Goal: Obtain resource: Obtain resource

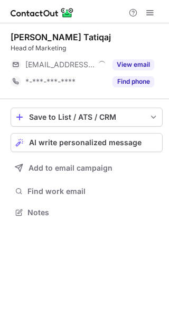
scroll to position [205, 169]
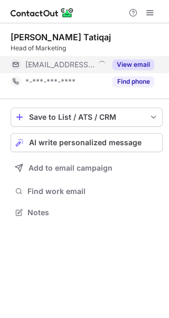
click at [129, 63] on button "View email" at bounding box center [134, 64] width 42 height 11
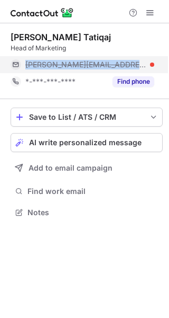
drag, startPoint x: 18, startPoint y: 58, endPoint x: 120, endPoint y: 65, distance: 101.8
click at [120, 65] on div "luljeta@apricotonline.co.uk" at bounding box center [83, 64] width 144 height 17
copy div "luljeta@apricotonline.co.uk"
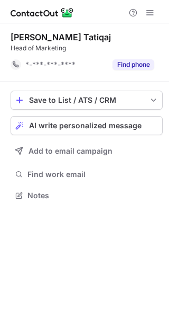
scroll to position [188, 169]
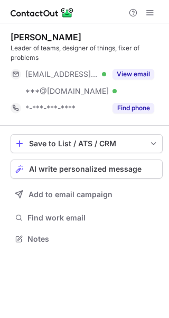
scroll to position [231, 169]
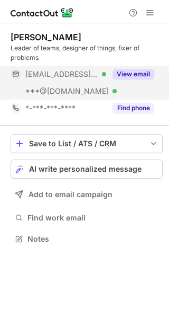
click at [131, 73] on button "View email" at bounding box center [134, 74] width 42 height 11
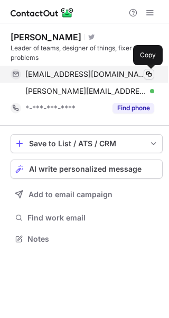
click at [151, 74] on span at bounding box center [149, 74] width 8 height 8
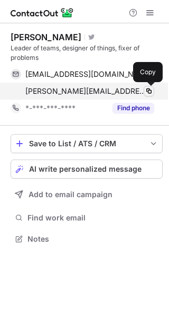
click at [150, 90] on span at bounding box center [149, 91] width 8 height 8
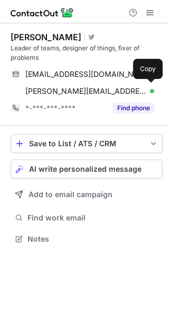
scroll to position [231, 169]
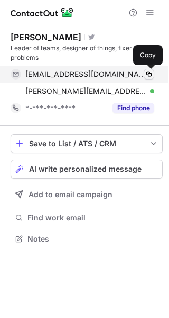
click at [148, 73] on span at bounding box center [149, 74] width 8 height 8
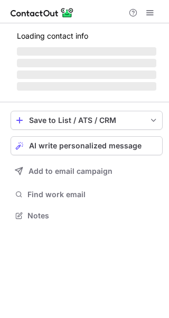
scroll to position [248, 169]
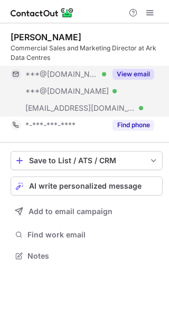
click at [139, 76] on button "View email" at bounding box center [134, 74] width 42 height 11
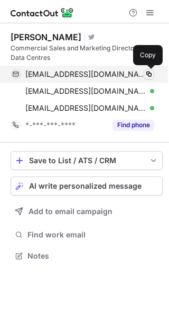
click at [151, 74] on span at bounding box center [149, 74] width 8 height 8
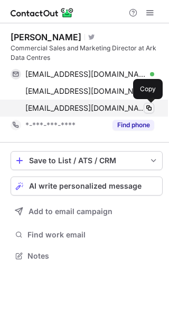
click at [150, 106] on span at bounding box center [149, 108] width 8 height 8
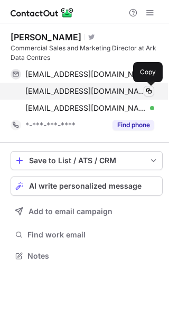
click at [150, 90] on span at bounding box center [149, 91] width 8 height 8
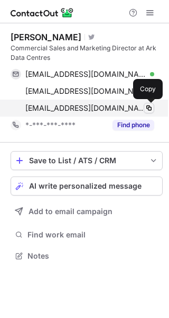
click at [154, 107] on button at bounding box center [149, 108] width 11 height 11
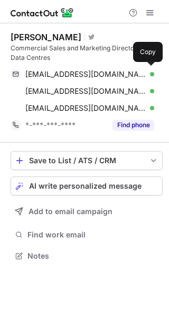
scroll to position [248, 169]
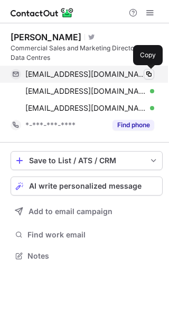
click at [151, 70] on span at bounding box center [149, 74] width 8 height 8
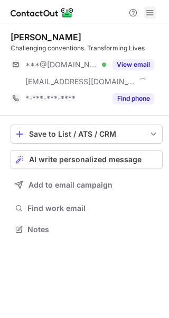
scroll to position [222, 169]
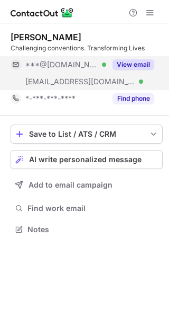
click at [132, 62] on button "View email" at bounding box center [134, 64] width 42 height 11
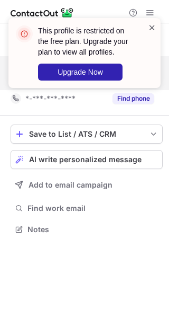
click at [154, 26] on span at bounding box center [152, 27] width 8 height 11
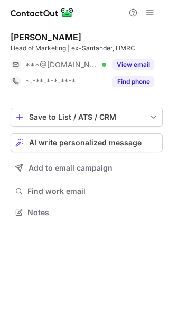
scroll to position [205, 169]
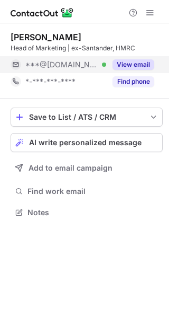
click at [129, 61] on button "View email" at bounding box center [134, 64] width 42 height 11
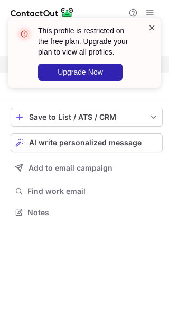
click at [152, 26] on span at bounding box center [152, 27] width 8 height 11
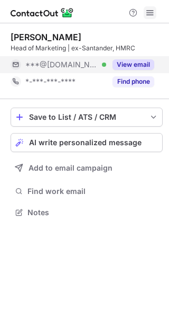
click at [151, 13] on span at bounding box center [150, 12] width 8 height 8
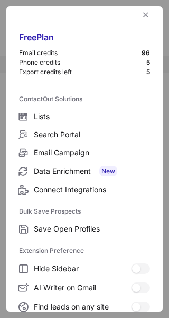
click at [151, 13] on div at bounding box center [84, 14] width 157 height 17
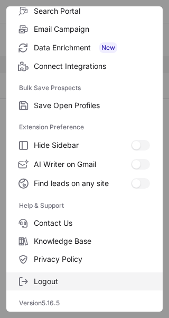
click at [38, 278] on span "Logout" at bounding box center [92, 281] width 116 height 10
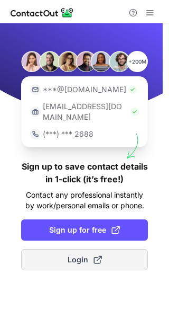
click at [74, 254] on span "Login" at bounding box center [85, 259] width 34 height 11
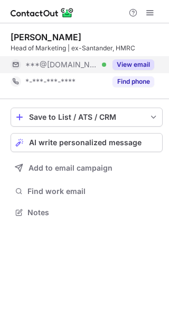
scroll to position [205, 169]
click at [143, 63] on button "View email" at bounding box center [134, 64] width 42 height 11
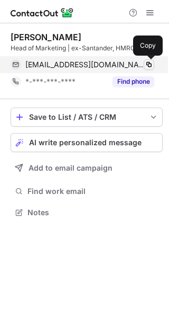
click at [151, 63] on span at bounding box center [149, 64] width 8 height 8
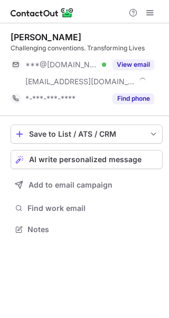
scroll to position [222, 169]
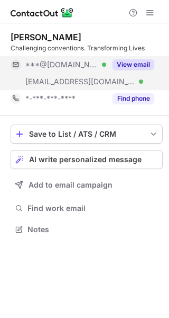
click at [139, 64] on button "View email" at bounding box center [134, 64] width 42 height 11
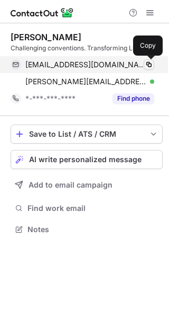
click at [151, 65] on span at bounding box center [149, 64] width 8 height 8
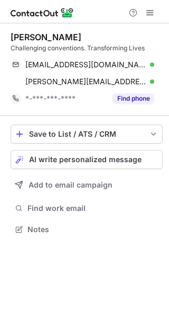
scroll to position [222, 169]
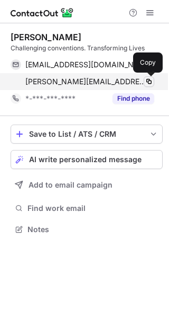
click at [149, 83] on span at bounding box center [149, 81] width 8 height 8
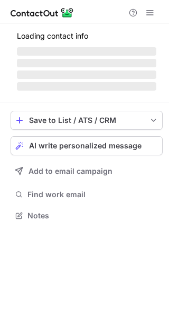
scroll to position [222, 169]
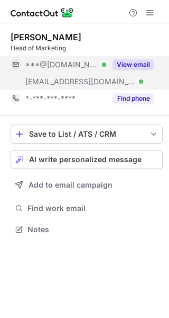
click at [143, 63] on button "View email" at bounding box center [134, 64] width 42 height 11
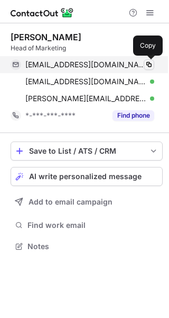
click at [152, 64] on span at bounding box center [149, 64] width 8 height 8
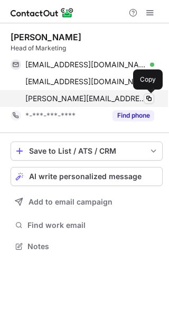
click at [149, 98] on span at bounding box center [149, 98] width 8 height 8
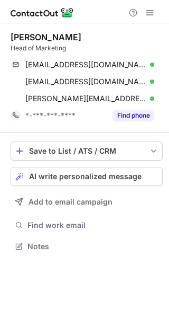
scroll to position [239, 169]
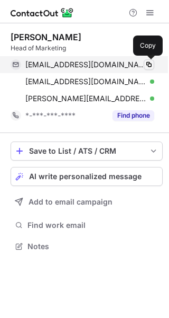
click at [148, 62] on span at bounding box center [149, 64] width 8 height 8
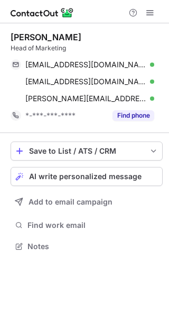
scroll to position [239, 169]
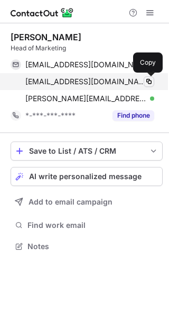
click at [151, 81] on span at bounding box center [149, 81] width 8 height 8
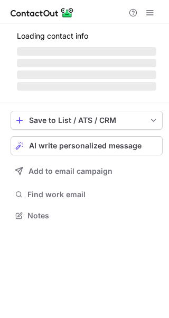
scroll to position [222, 169]
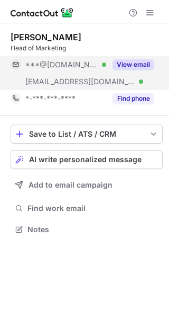
click at [136, 64] on button "View email" at bounding box center [134, 64] width 42 height 11
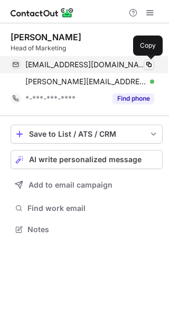
click at [149, 64] on span at bounding box center [149, 64] width 8 height 8
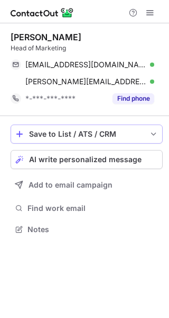
scroll to position [222, 169]
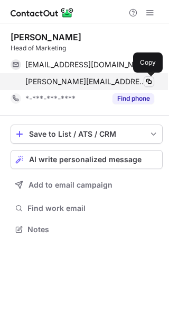
click at [149, 79] on span at bounding box center [149, 81] width 8 height 8
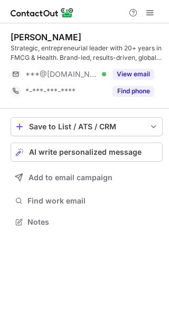
scroll to position [214, 169]
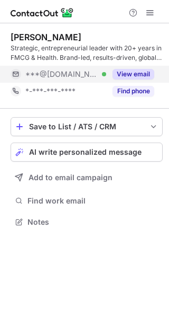
click at [137, 74] on button "View email" at bounding box center [134, 74] width 42 height 11
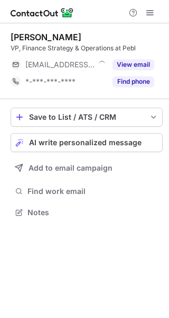
scroll to position [205, 169]
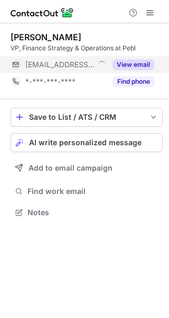
click at [140, 62] on button "View email" at bounding box center [134, 64] width 42 height 11
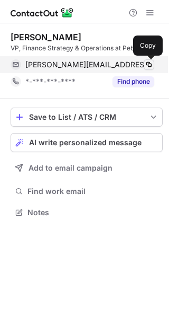
click at [152, 62] on span at bounding box center [149, 64] width 8 height 8
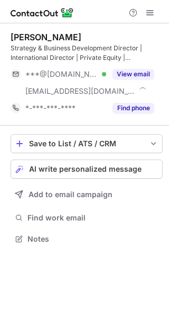
scroll to position [231, 169]
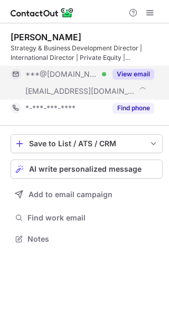
click at [139, 73] on button "View email" at bounding box center [134, 74] width 42 height 11
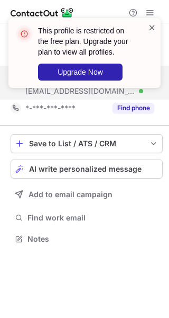
click at [152, 24] on span at bounding box center [152, 27] width 8 height 11
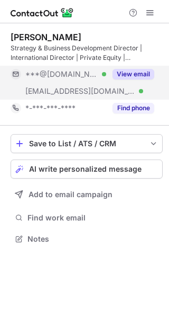
click at [152, 13] on div "This profile is restricted on the free plan. Upgrade your plan to view all prof…" at bounding box center [84, 56] width 169 height 99
click at [152, 13] on span at bounding box center [150, 12] width 8 height 8
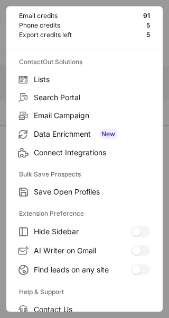
scroll to position [123, 0]
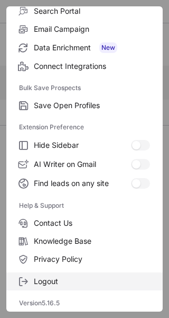
click at [43, 286] on label "Logout" at bounding box center [84, 281] width 157 height 18
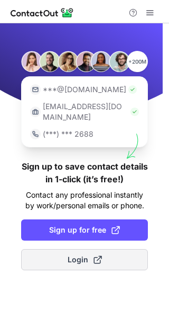
click at [82, 254] on span "Login" at bounding box center [85, 259] width 34 height 11
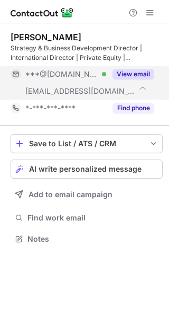
scroll to position [231, 169]
click at [146, 70] on button "View email" at bounding box center [134, 74] width 42 height 11
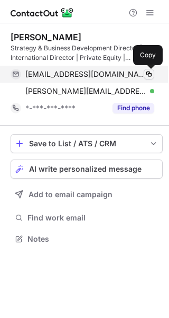
click at [151, 74] on span at bounding box center [149, 74] width 8 height 8
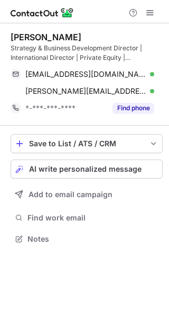
scroll to position [231, 169]
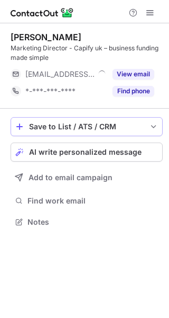
scroll to position [214, 169]
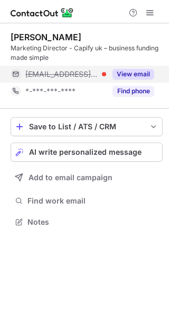
click at [136, 73] on button "View email" at bounding box center [134, 74] width 42 height 11
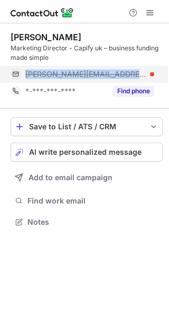
drag, startPoint x: 21, startPoint y: 74, endPoint x: 98, endPoint y: 71, distance: 77.8
click at [98, 71] on div "chloe@capify.co.uk" at bounding box center [83, 74] width 144 height 17
copy div "chloe@capify.co.uk"
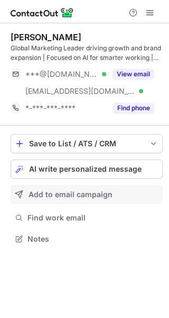
scroll to position [231, 169]
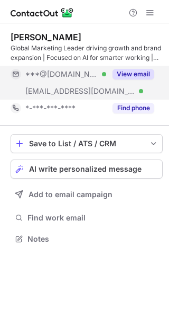
click at [140, 74] on button "View email" at bounding box center [134, 74] width 42 height 11
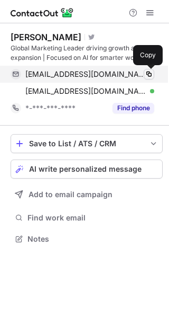
click at [151, 73] on span at bounding box center [149, 74] width 8 height 8
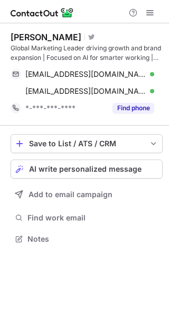
scroll to position [231, 169]
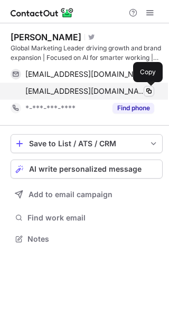
click at [150, 90] on span at bounding box center [149, 91] width 8 height 8
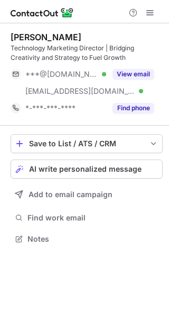
scroll to position [231, 169]
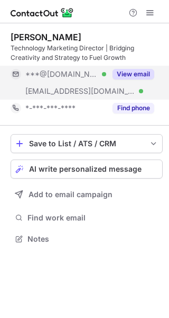
click at [134, 71] on button "View email" at bounding box center [134, 74] width 42 height 11
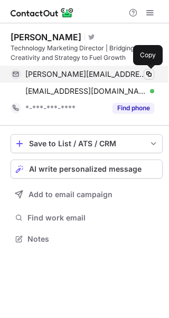
click at [149, 73] on span at bounding box center [149, 74] width 8 height 8
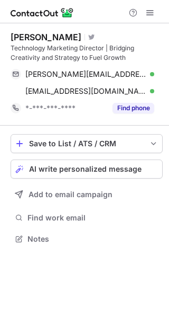
scroll to position [231, 169]
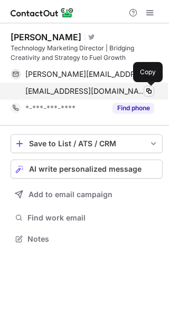
click at [149, 90] on span at bounding box center [149, 91] width 8 height 8
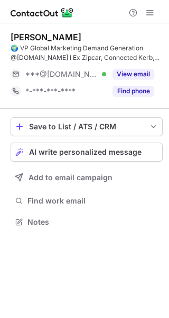
scroll to position [214, 169]
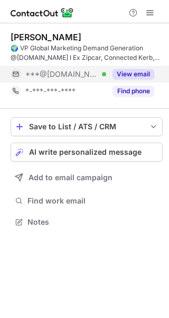
click at [135, 75] on button "View email" at bounding box center [134, 74] width 42 height 11
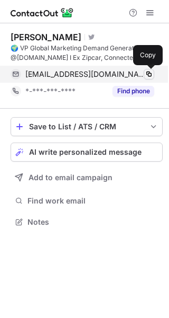
click at [151, 74] on span at bounding box center [149, 74] width 8 height 8
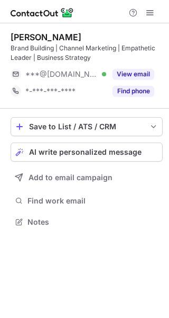
scroll to position [214, 169]
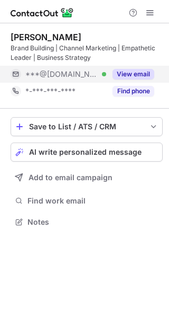
click at [148, 70] on button "View email" at bounding box center [134, 74] width 42 height 11
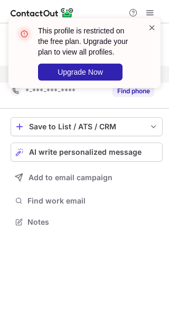
click at [152, 26] on span at bounding box center [152, 27] width 8 height 11
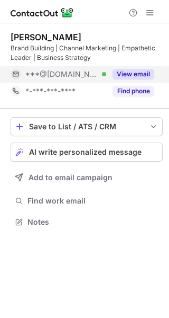
click at [155, 12] on button at bounding box center [150, 12] width 13 height 13
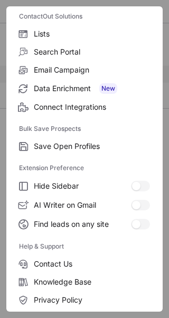
scroll to position [123, 0]
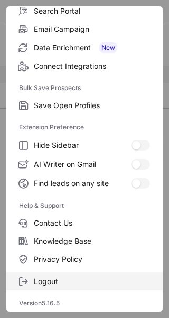
click at [41, 279] on span "Logout" at bounding box center [92, 281] width 116 height 10
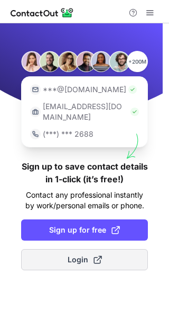
click at [69, 254] on span "Login" at bounding box center [85, 259] width 34 height 11
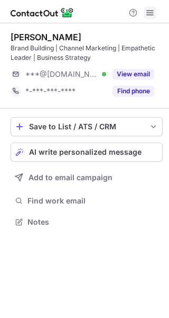
scroll to position [214, 169]
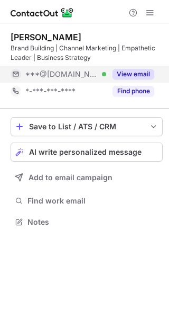
click at [141, 72] on button "View email" at bounding box center [134, 74] width 42 height 11
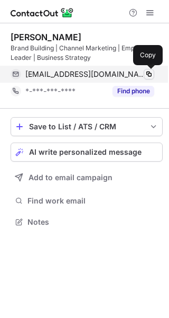
click at [150, 73] on span at bounding box center [149, 74] width 8 height 8
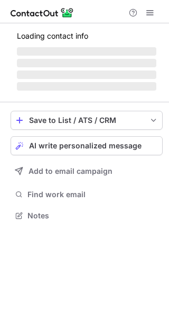
scroll to position [208, 169]
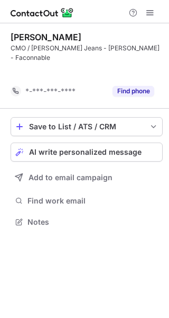
scroll to position [188, 169]
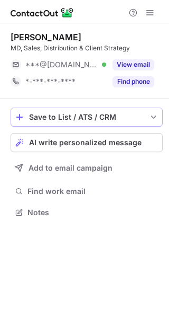
scroll to position [205, 169]
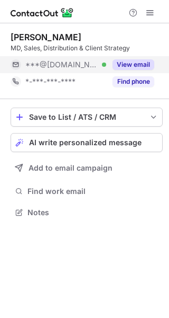
click at [142, 67] on button "View email" at bounding box center [134, 64] width 42 height 11
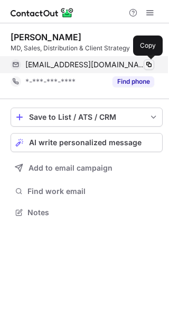
click at [151, 64] on span at bounding box center [149, 64] width 8 height 8
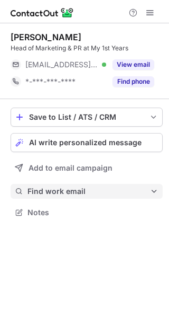
scroll to position [205, 169]
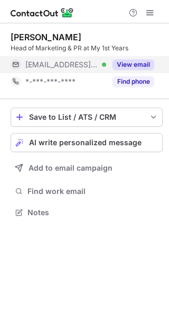
click at [133, 62] on button "View email" at bounding box center [134, 64] width 42 height 11
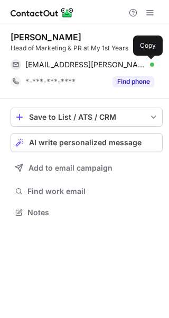
click at [148, 65] on span at bounding box center [149, 64] width 8 height 8
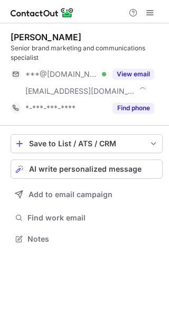
scroll to position [231, 169]
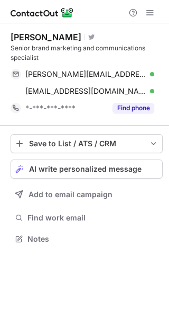
scroll to position [231, 169]
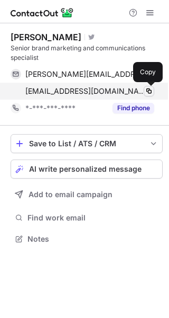
click at [151, 90] on span at bounding box center [149, 91] width 8 height 8
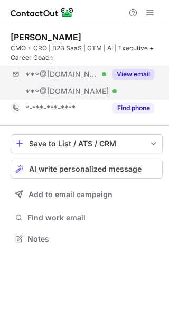
scroll to position [231, 169]
click at [146, 72] on button "View email" at bounding box center [134, 74] width 42 height 11
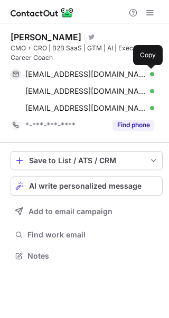
scroll to position [248, 169]
click at [149, 72] on span at bounding box center [149, 74] width 8 height 8
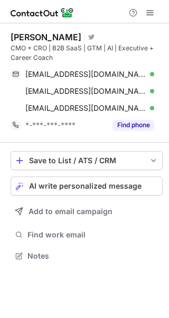
scroll to position [248, 169]
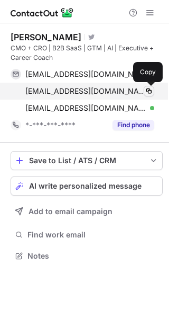
click at [152, 89] on span at bounding box center [149, 91] width 8 height 8
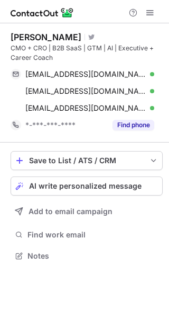
scroll to position [248, 169]
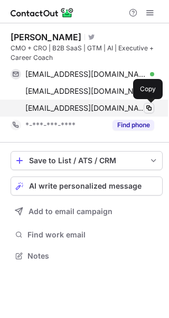
click at [151, 106] on span at bounding box center [149, 108] width 8 height 8
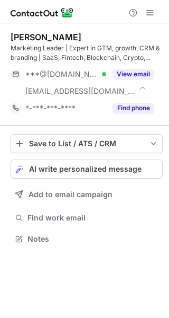
scroll to position [231, 169]
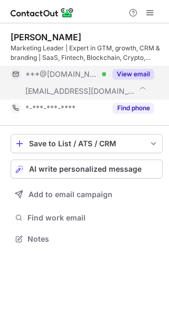
click at [130, 70] on button "View email" at bounding box center [134, 74] width 42 height 11
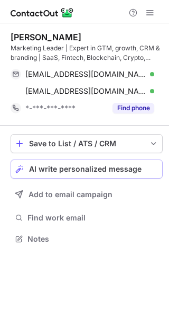
scroll to position [231, 169]
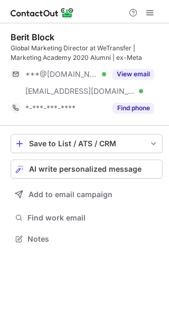
scroll to position [231, 169]
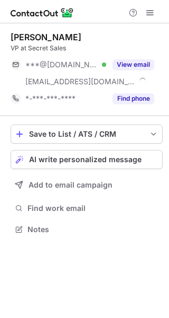
scroll to position [222, 169]
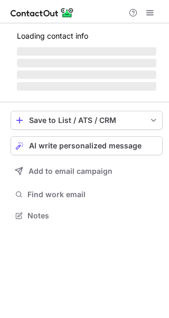
scroll to position [205, 169]
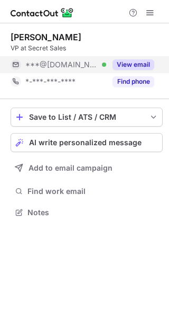
click at [146, 62] on button "View email" at bounding box center [134, 64] width 42 height 11
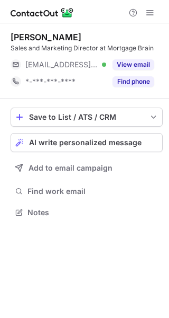
scroll to position [205, 169]
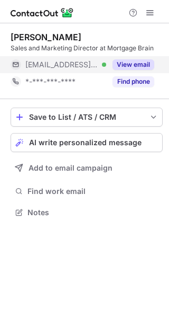
click at [140, 64] on button "View email" at bounding box center [134, 64] width 42 height 11
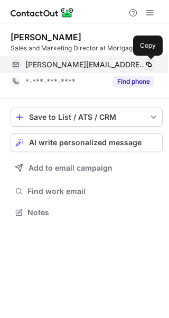
click at [150, 62] on span at bounding box center [149, 64] width 8 height 8
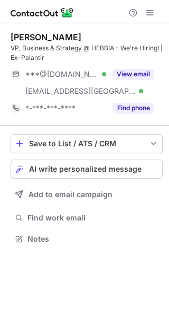
scroll to position [231, 169]
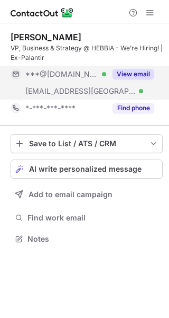
click at [136, 69] on button "View email" at bounding box center [134, 74] width 42 height 11
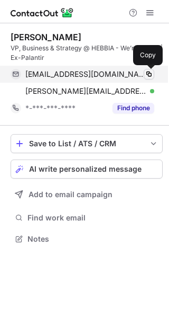
click at [151, 73] on span at bounding box center [149, 74] width 8 height 8
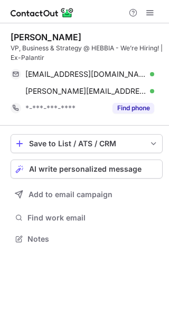
scroll to position [231, 169]
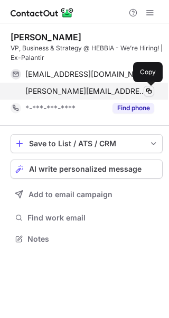
drag, startPoint x: 148, startPoint y: 88, endPoint x: 116, endPoint y: 79, distance: 32.6
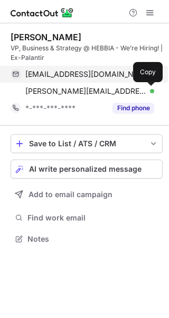
click at [148, 88] on span at bounding box center [149, 91] width 8 height 8
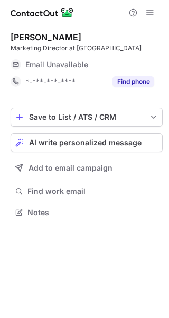
scroll to position [205, 169]
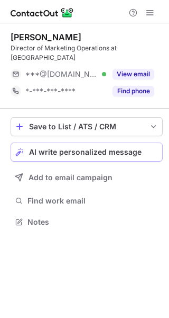
scroll to position [205, 169]
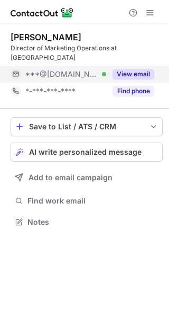
click at [141, 69] on button "View email" at bounding box center [134, 74] width 42 height 11
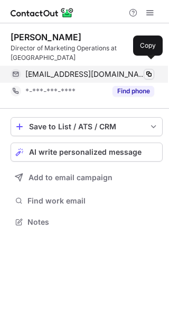
click at [151, 70] on span at bounding box center [149, 74] width 8 height 8
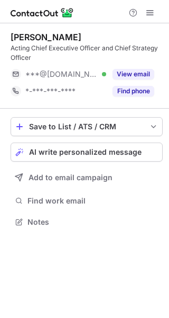
scroll to position [214, 169]
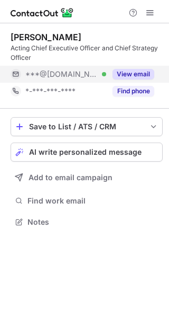
click at [142, 71] on button "View email" at bounding box center [134, 74] width 42 height 11
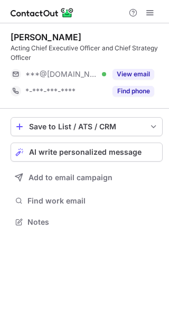
scroll to position [214, 169]
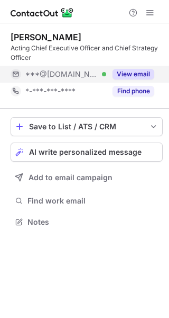
click at [144, 72] on button "View email" at bounding box center [134, 74] width 42 height 11
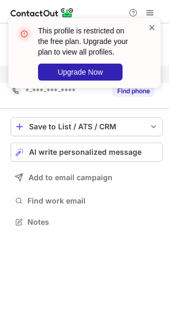
click at [153, 25] on span at bounding box center [152, 27] width 8 height 11
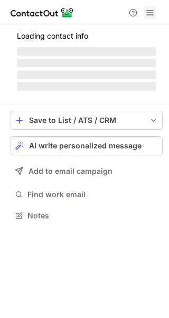
scroll to position [214, 169]
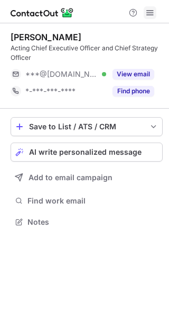
click at [149, 13] on span at bounding box center [150, 12] width 8 height 8
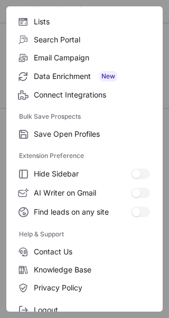
scroll to position [123, 0]
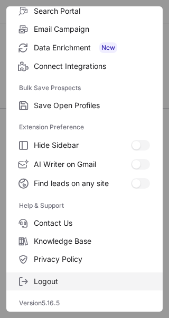
click at [33, 279] on label "Logout" at bounding box center [84, 281] width 157 height 18
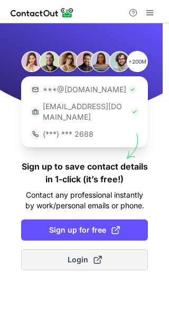
click at [76, 254] on span "Login" at bounding box center [85, 259] width 34 height 11
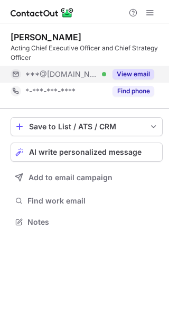
scroll to position [214, 169]
click at [144, 67] on div "View email" at bounding box center [130, 74] width 48 height 17
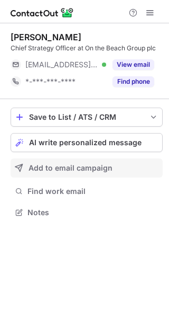
scroll to position [205, 169]
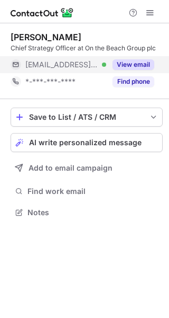
click at [142, 66] on button "View email" at bounding box center [134, 64] width 42 height 11
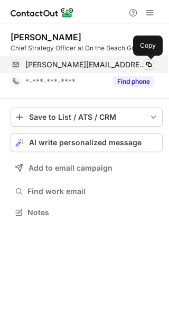
click at [150, 60] on span at bounding box center [149, 64] width 8 height 8
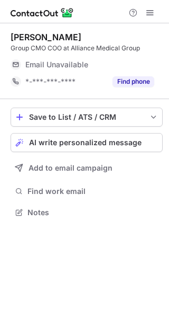
scroll to position [205, 169]
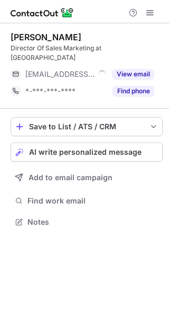
scroll to position [205, 169]
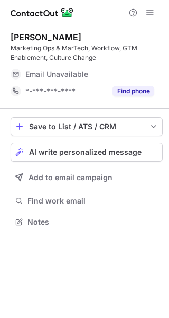
scroll to position [214, 169]
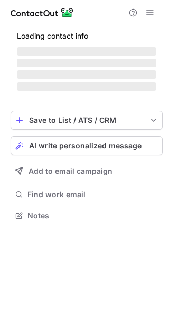
scroll to position [205, 169]
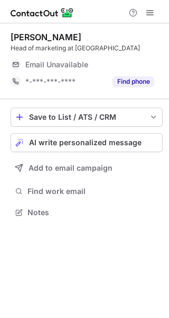
scroll to position [205, 169]
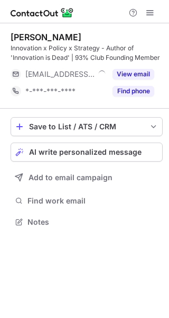
scroll to position [214, 169]
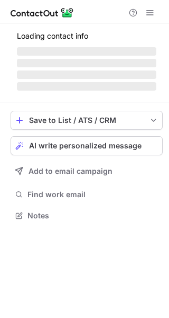
scroll to position [205, 169]
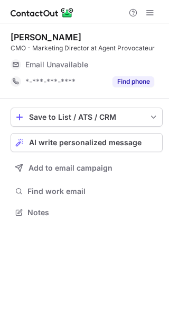
scroll to position [205, 169]
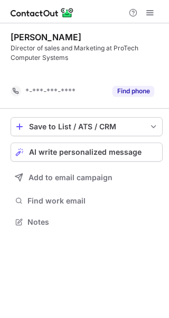
scroll to position [197, 169]
